Goal: Navigation & Orientation: Find specific page/section

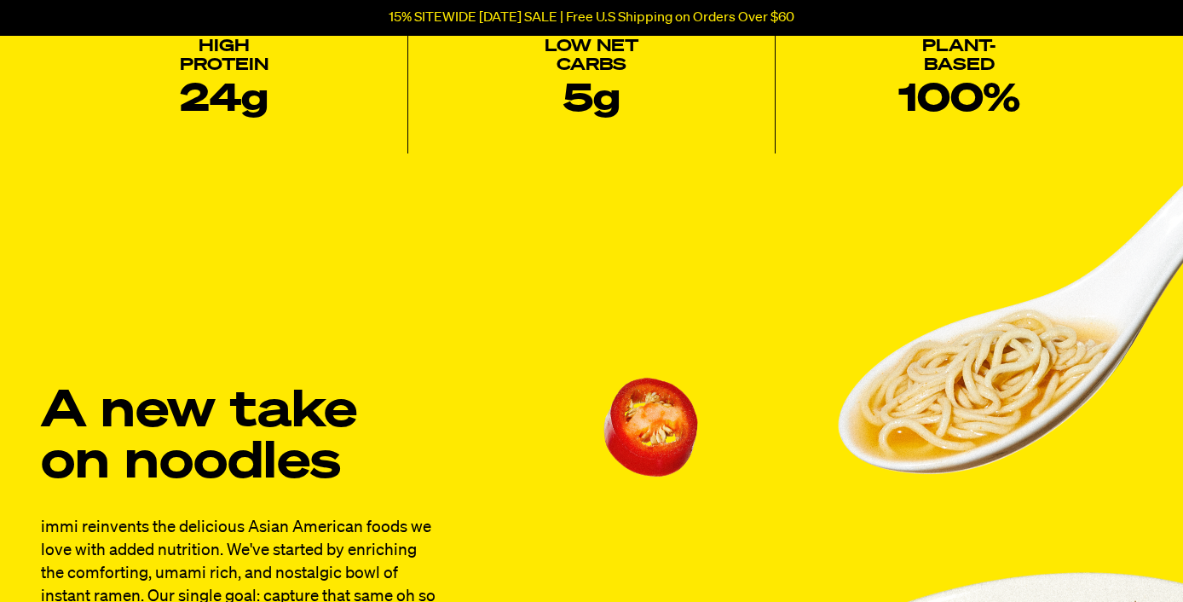
scroll to position [1132, 0]
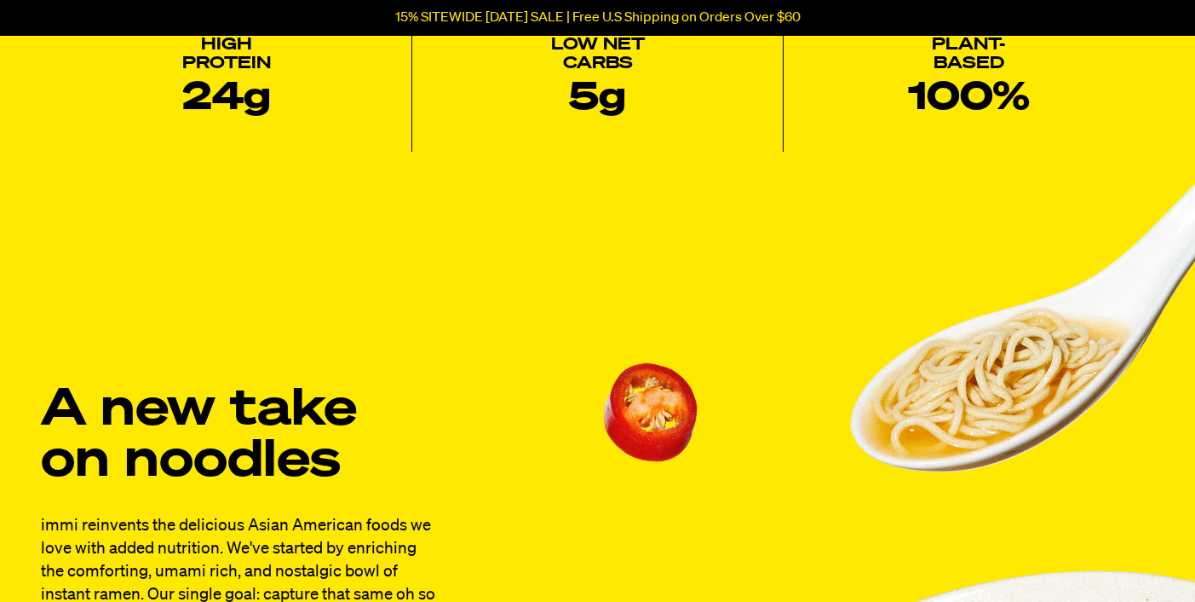
click at [154, 219] on div "Close dialog ENTER TO WIN A One Year Supply of Ramen By submitting your email a…" at bounding box center [597, 301] width 1195 height 602
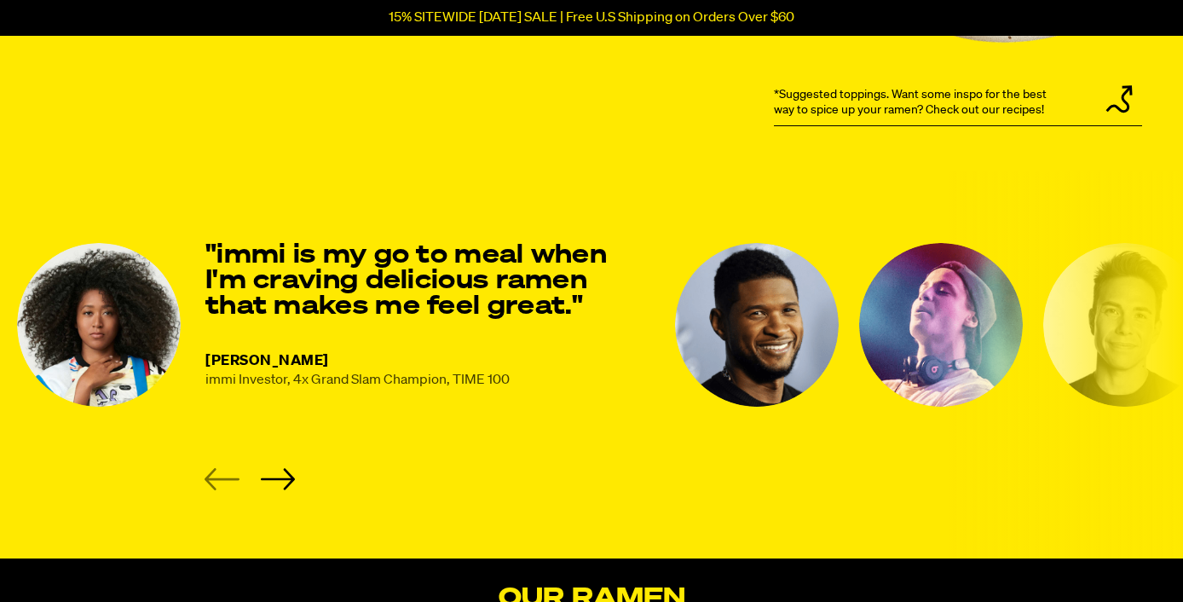
scroll to position [2223, 0]
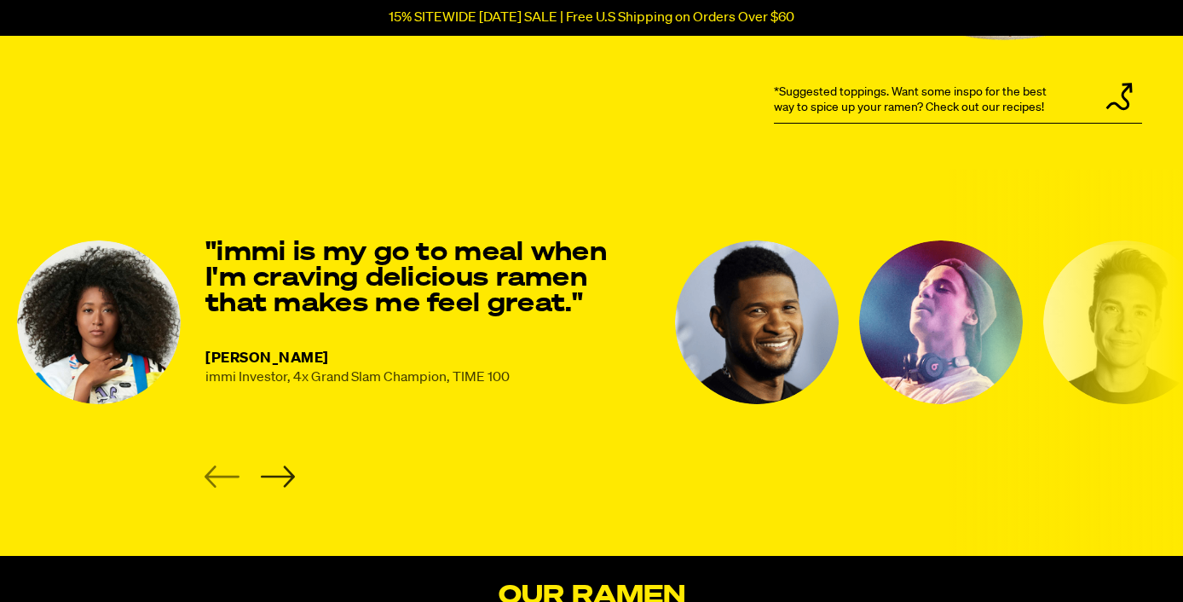
click at [285, 473] on icon "Next slide" at bounding box center [277, 476] width 35 height 22
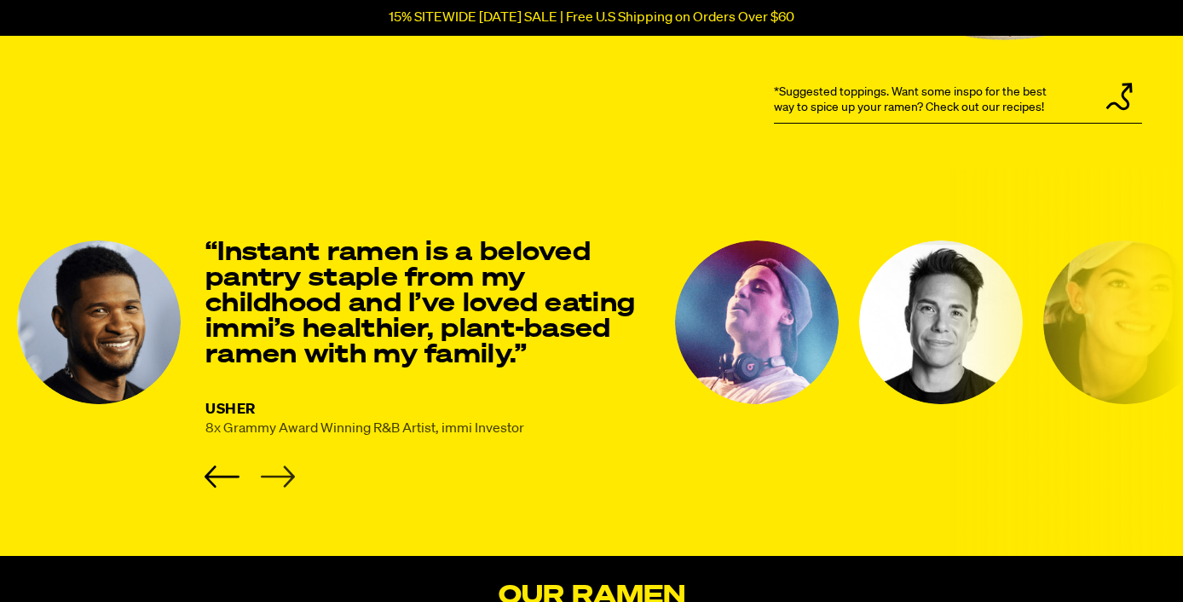
click at [285, 473] on icon "Next slide" at bounding box center [277, 476] width 35 height 22
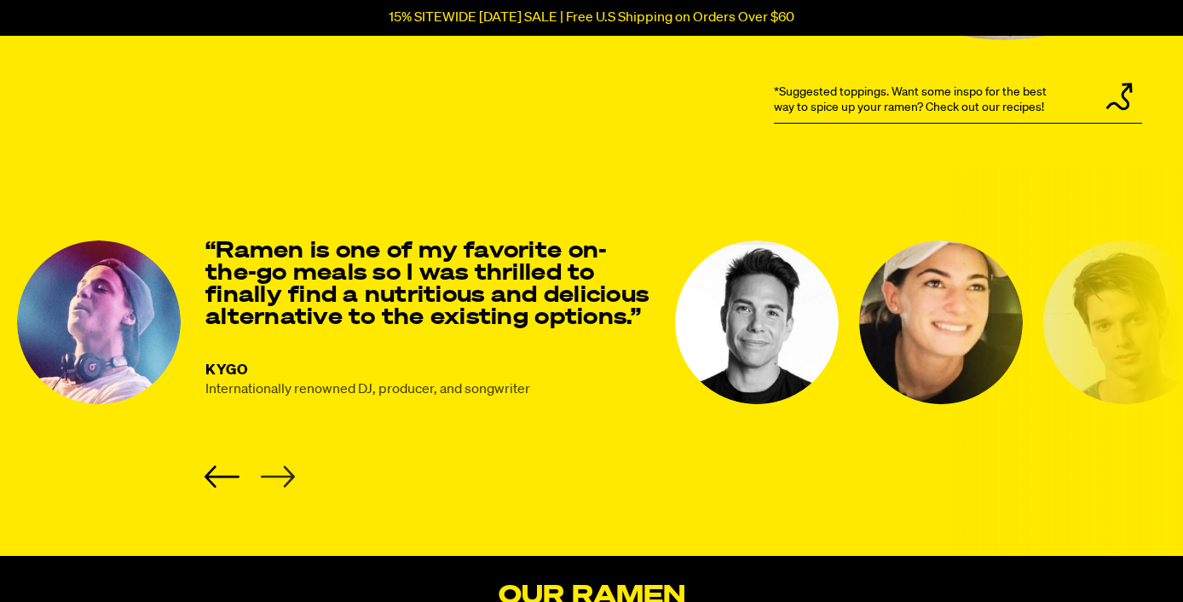
click at [285, 473] on icon "Next slide" at bounding box center [277, 476] width 35 height 22
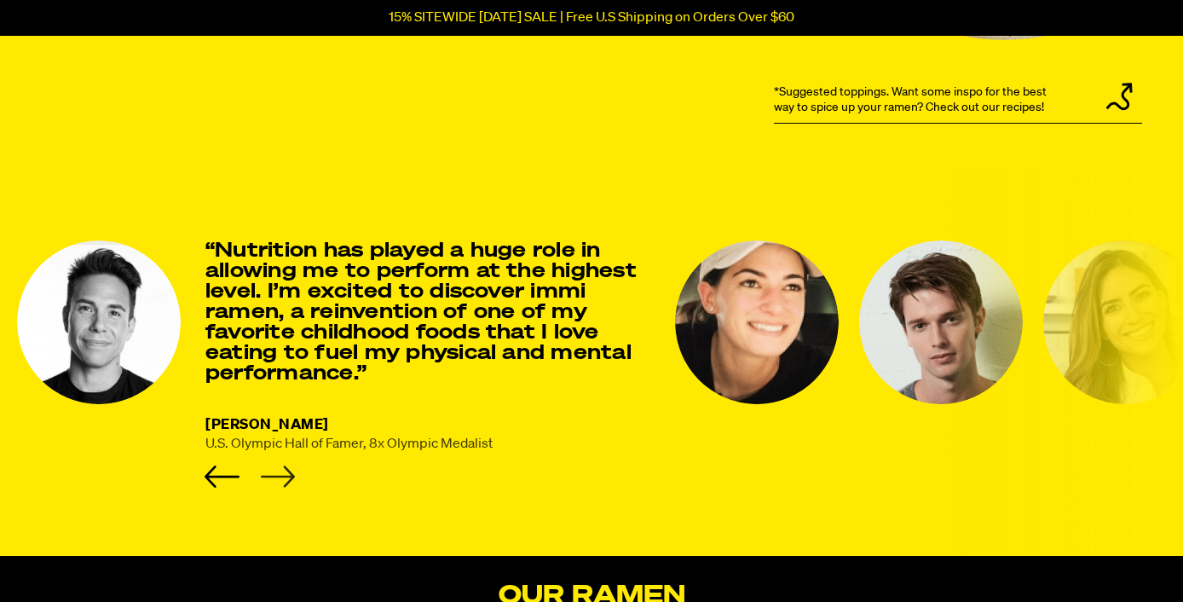
click at [285, 473] on icon "Next slide" at bounding box center [277, 476] width 35 height 22
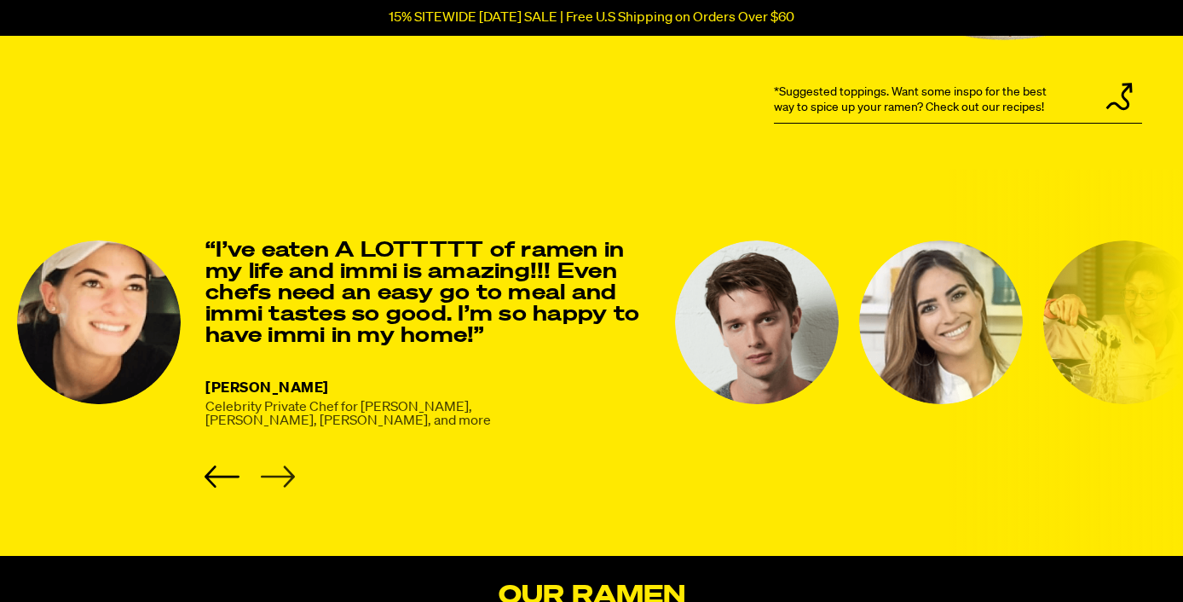
click at [288, 466] on icon "Next slide" at bounding box center [277, 476] width 35 height 22
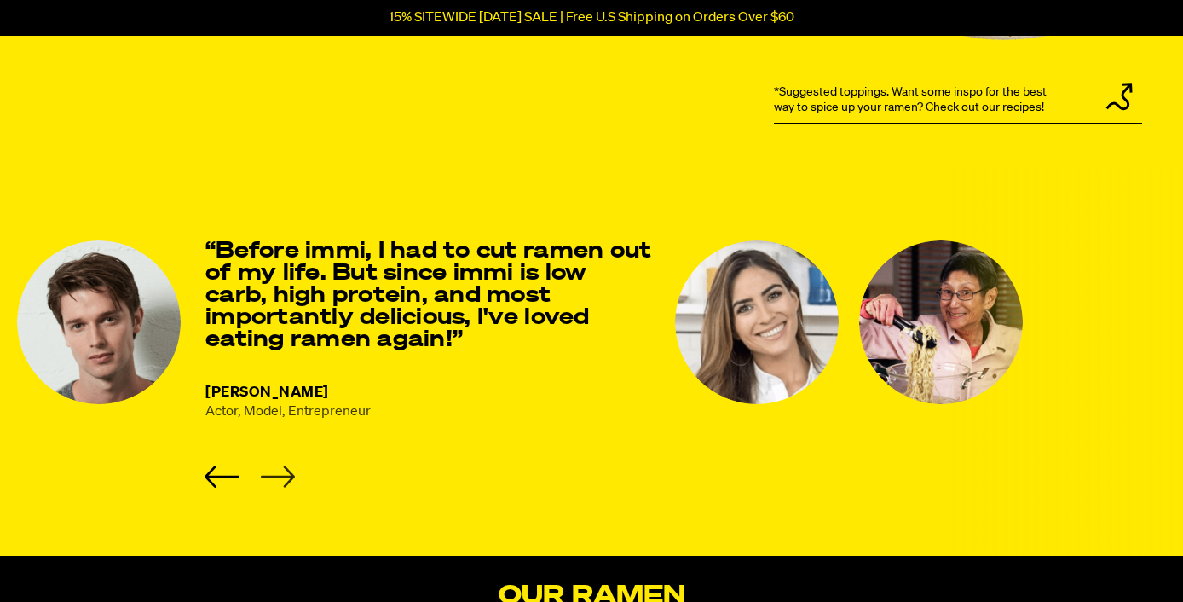
click at [289, 466] on icon "Next slide" at bounding box center [277, 476] width 35 height 22
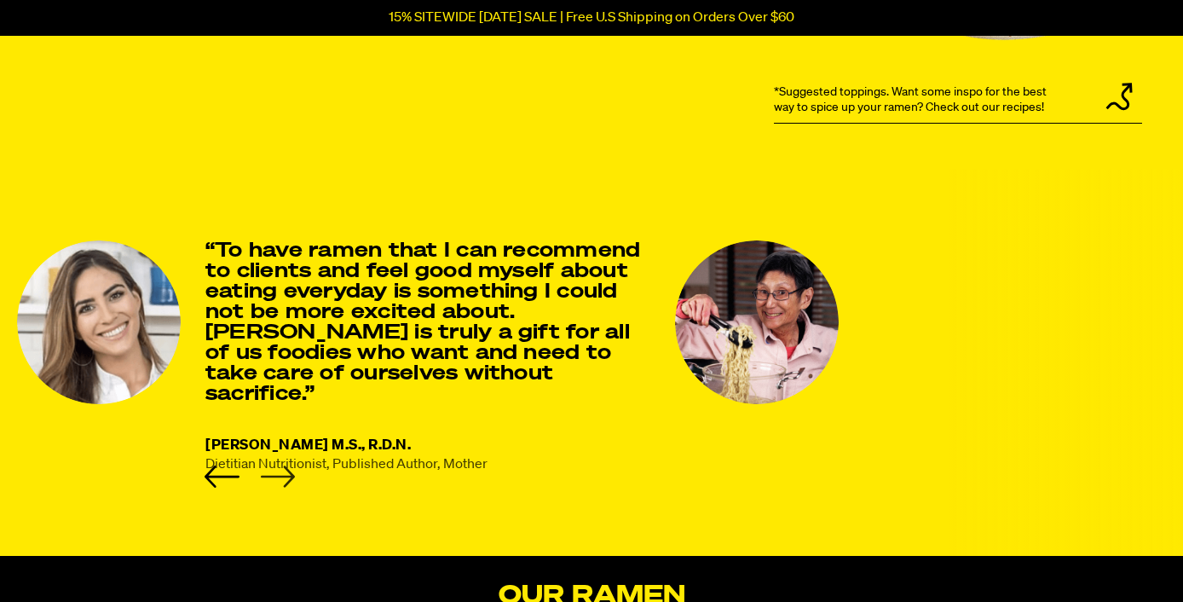
click at [289, 466] on icon "Next slide" at bounding box center [277, 476] width 35 height 22
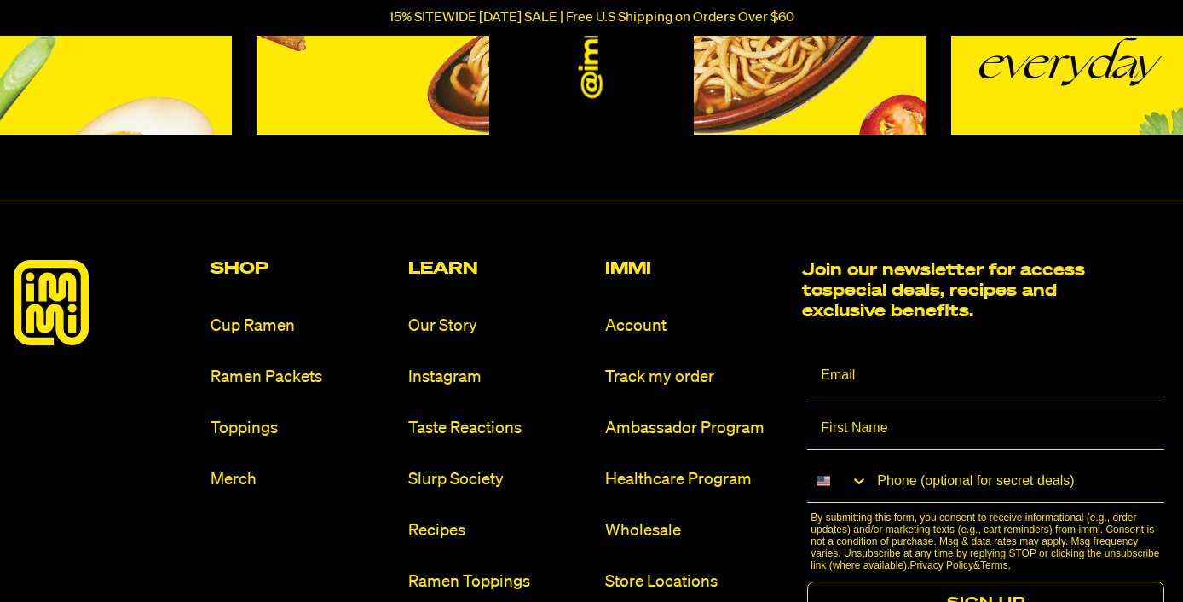
scroll to position [7710, 0]
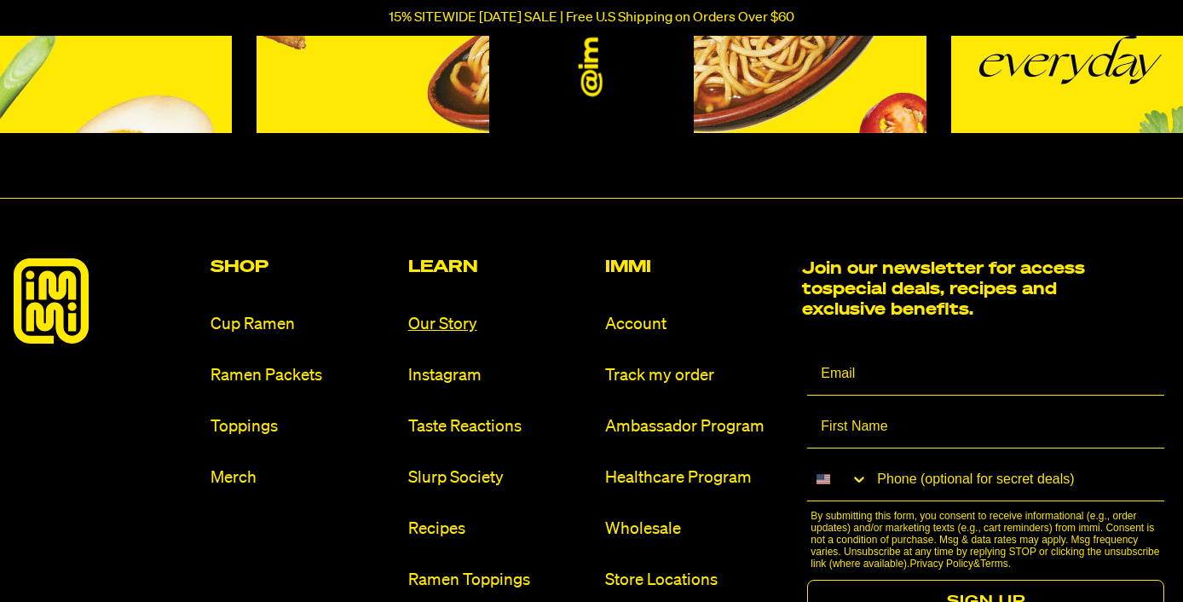
click at [451, 314] on link "Our Story" at bounding box center [499, 324] width 183 height 23
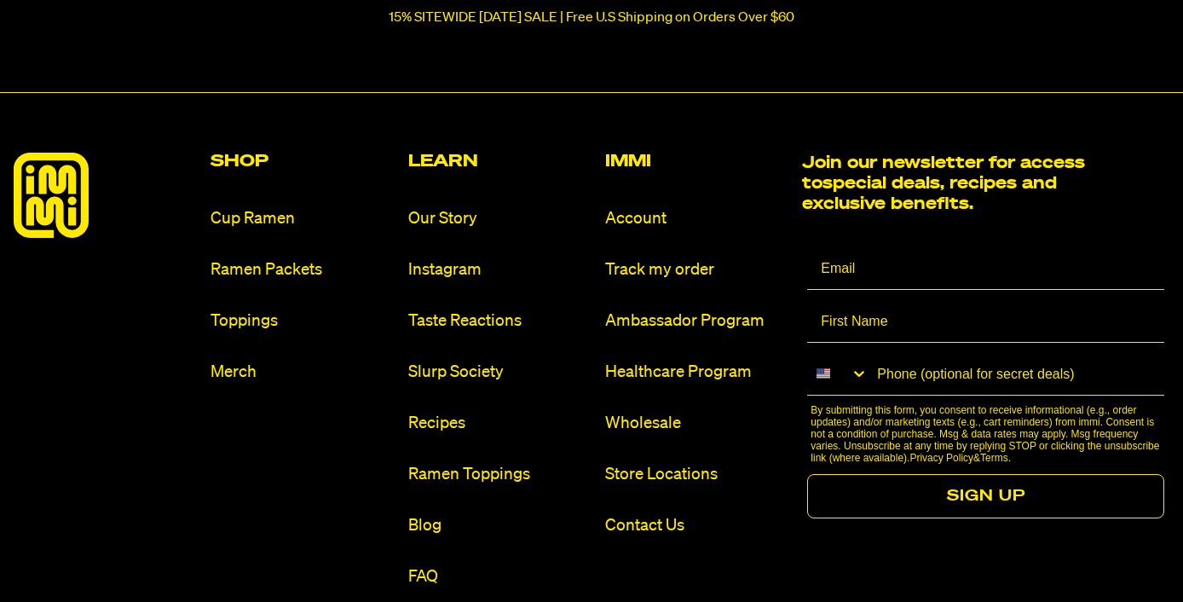
scroll to position [1849, 0]
